Goal: Task Accomplishment & Management: Use online tool/utility

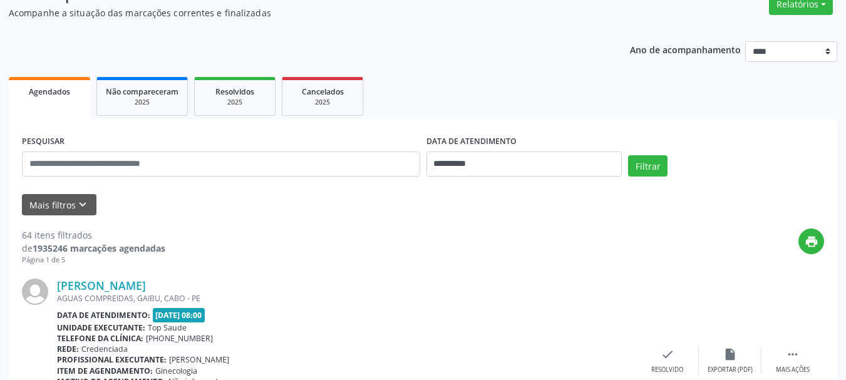
scroll to position [63, 0]
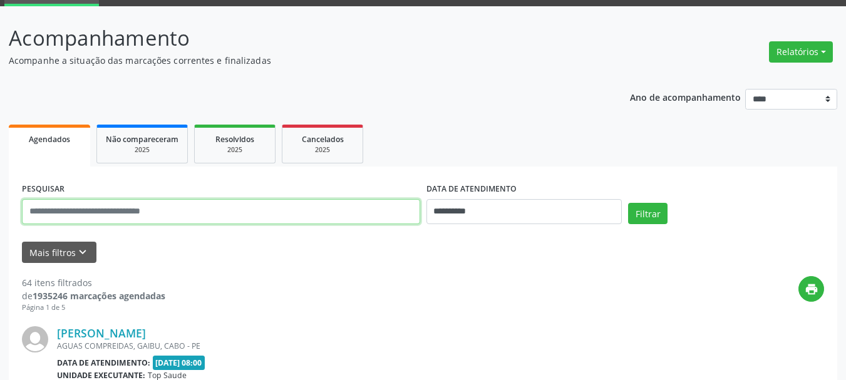
click at [321, 217] on input "text" at bounding box center [221, 211] width 398 height 25
click at [818, 51] on button "Relatórios" at bounding box center [801, 51] width 64 height 21
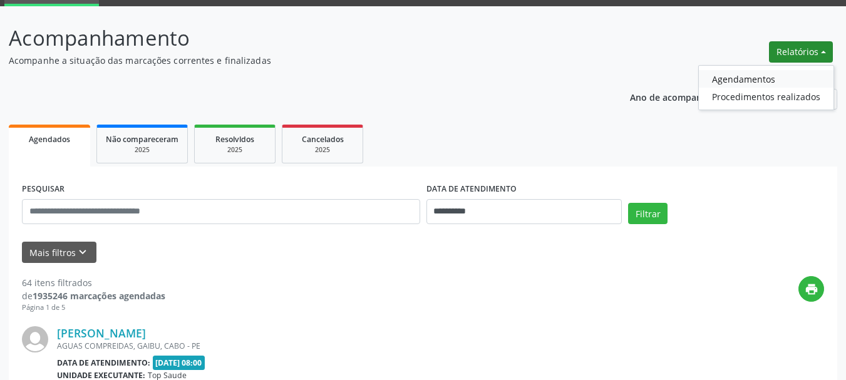
click at [748, 76] on link "Agendamentos" at bounding box center [766, 79] width 135 height 18
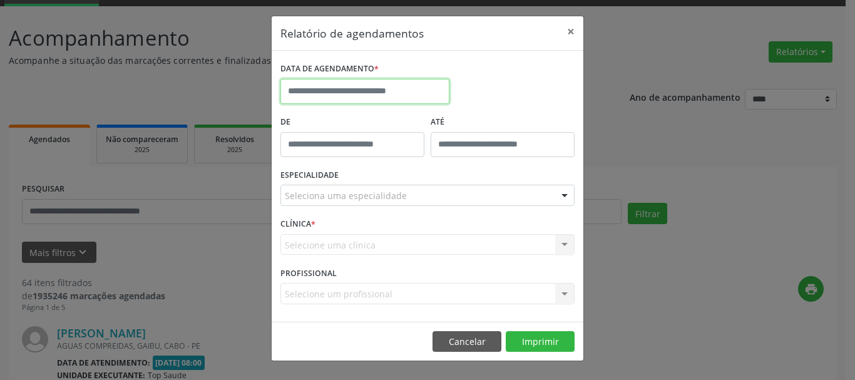
click at [409, 96] on input "text" at bounding box center [364, 91] width 169 height 25
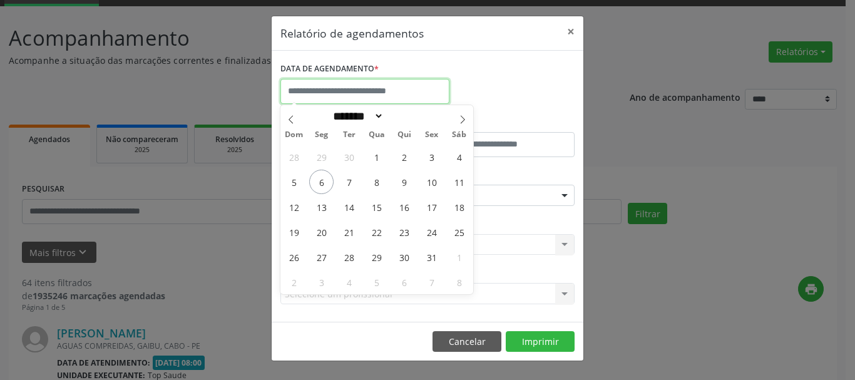
click at [409, 95] on input "text" at bounding box center [364, 91] width 169 height 25
click at [504, 83] on div "DATA DE AGENDAMENTO *" at bounding box center [427, 85] width 301 height 53
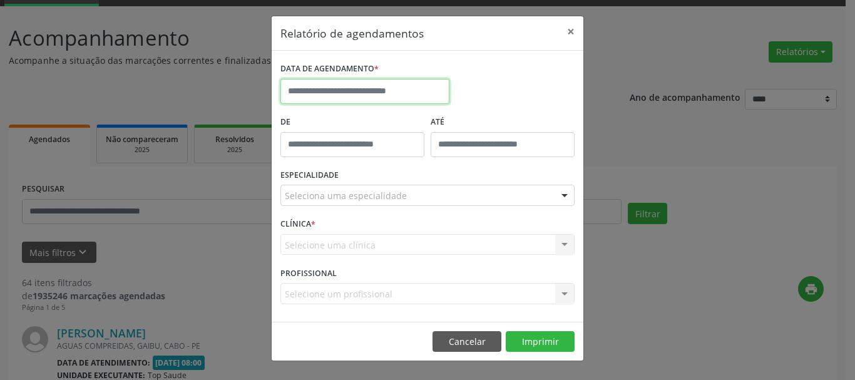
click at [384, 88] on input "text" at bounding box center [364, 91] width 169 height 25
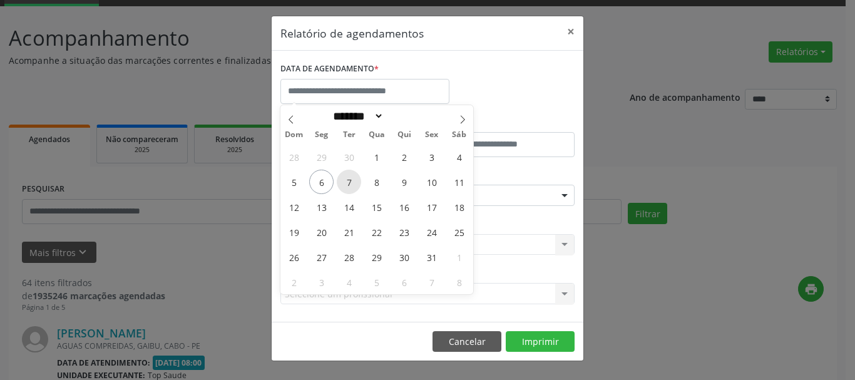
click at [344, 185] on span "7" at bounding box center [349, 182] width 24 height 24
type input "**********"
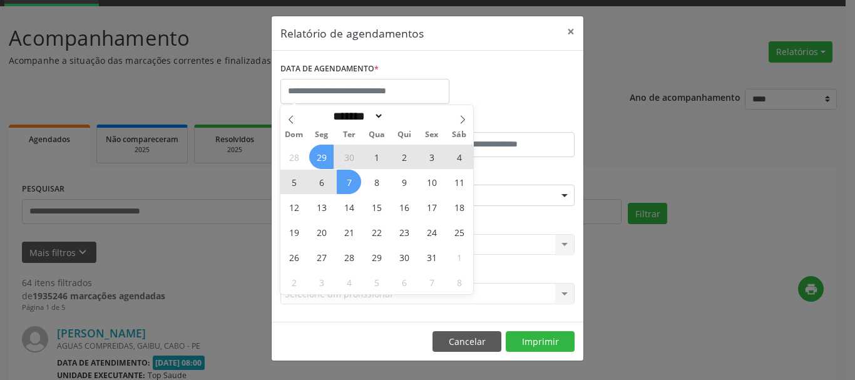
select select "*"
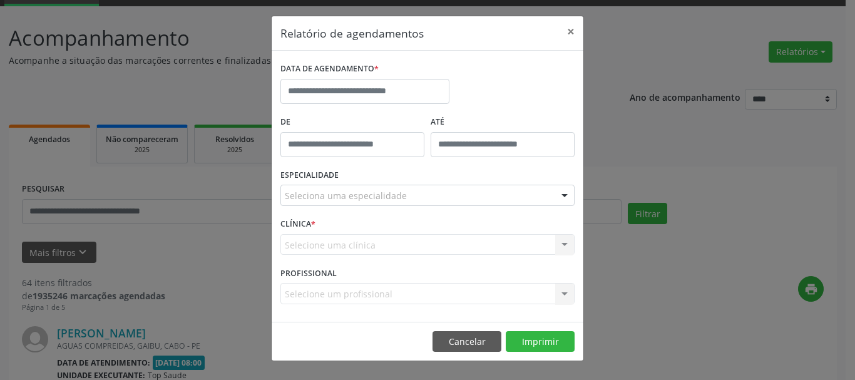
click at [488, 82] on div "DATA DE AGENDAMENTO *" at bounding box center [427, 85] width 301 height 53
click at [403, 95] on input "text" at bounding box center [364, 91] width 169 height 25
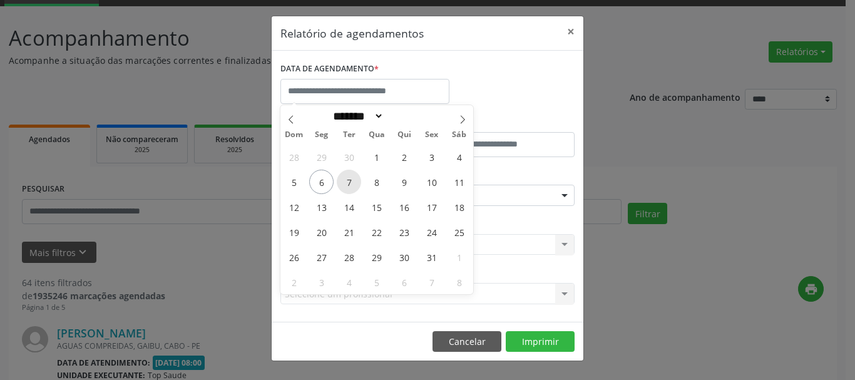
click at [354, 178] on span "7" at bounding box center [349, 182] width 24 height 24
type input "**********"
click at [352, 183] on span "7" at bounding box center [349, 182] width 24 height 24
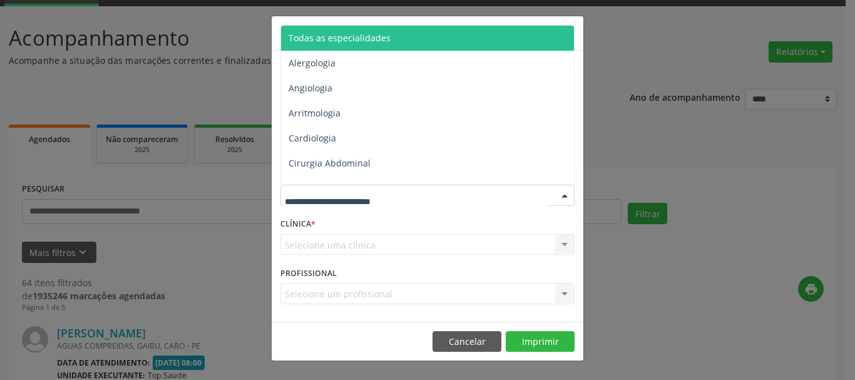
click at [423, 190] on div at bounding box center [427, 195] width 294 height 21
click at [361, 39] on span "Todas as especialidades" at bounding box center [340, 38] width 102 height 12
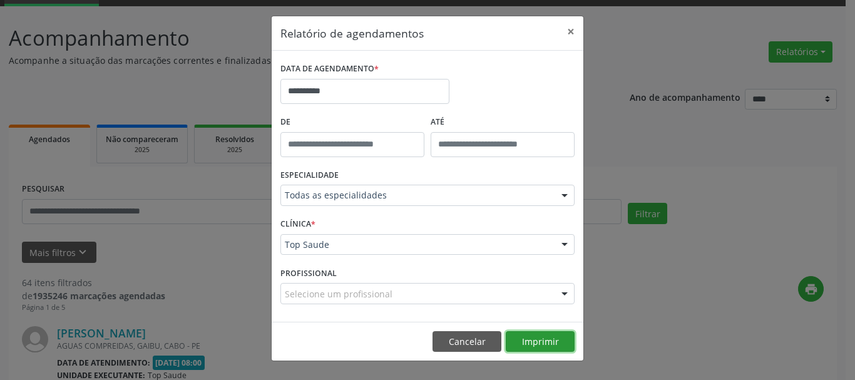
click at [533, 350] on button "Imprimir" at bounding box center [540, 341] width 69 height 21
click at [478, 337] on button "Cancelar" at bounding box center [467, 341] width 69 height 21
